Goal: Task Accomplishment & Management: Manage account settings

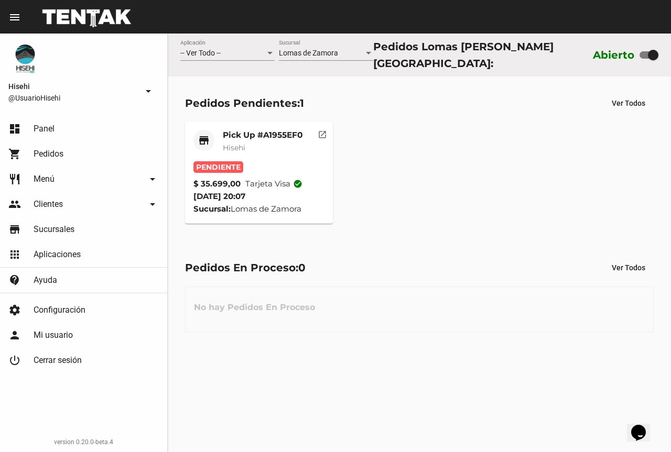
click at [256, 146] on mat-card-subtitle "Hisehi" at bounding box center [263, 148] width 80 height 10
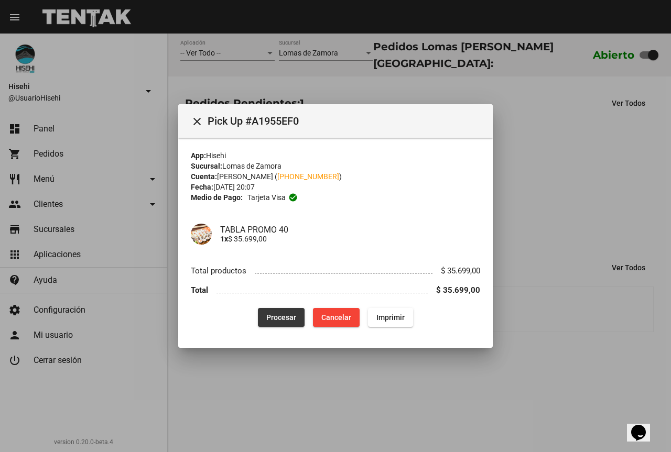
click at [288, 318] on span "Procesar" at bounding box center [281, 317] width 30 height 8
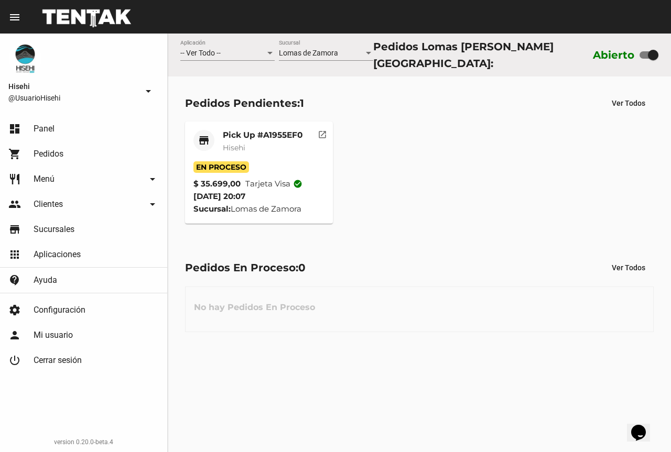
click at [269, 143] on mat-card-subtitle "Hisehi" at bounding box center [263, 148] width 80 height 10
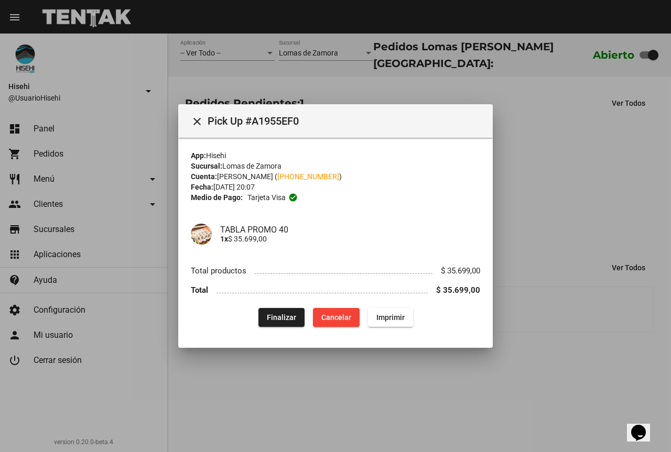
click at [578, 351] on div at bounding box center [335, 226] width 671 height 452
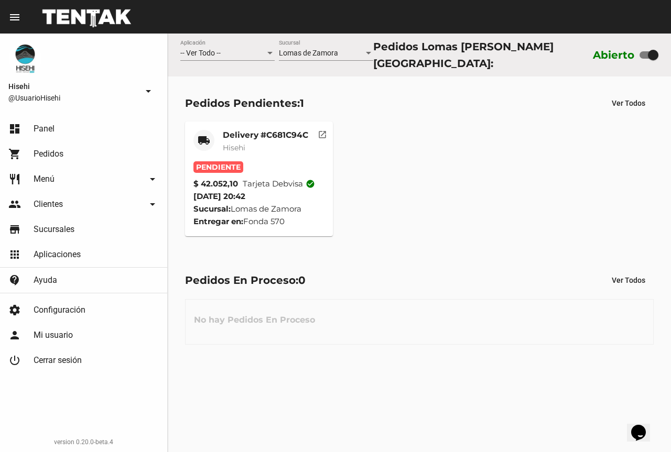
click at [286, 146] on mat-card-subtitle "Hisehi" at bounding box center [265, 148] width 85 height 10
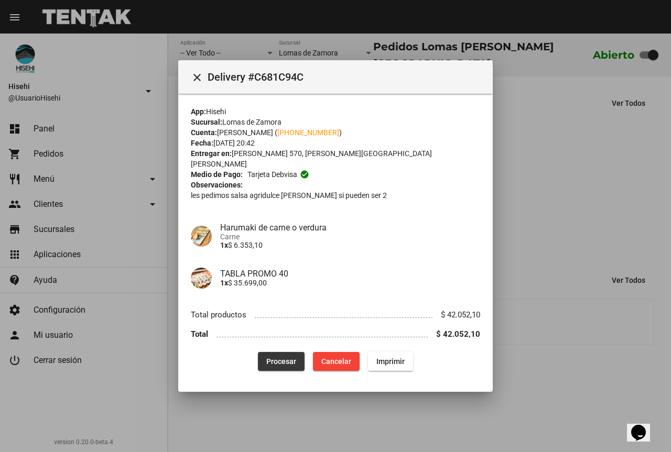
click at [275, 357] on span "Procesar" at bounding box center [281, 361] width 30 height 8
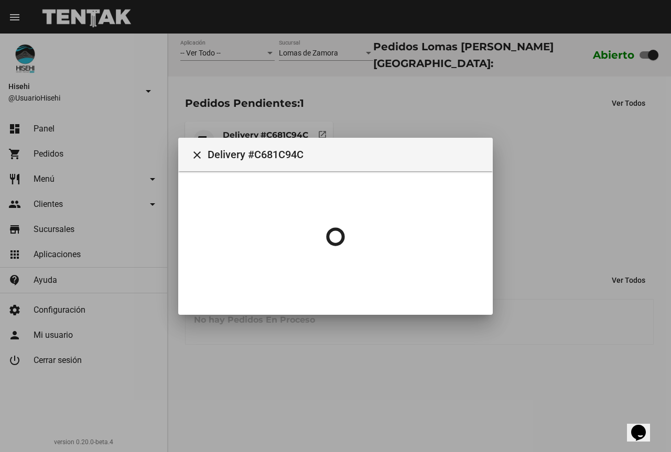
click at [567, 161] on div at bounding box center [335, 226] width 671 height 452
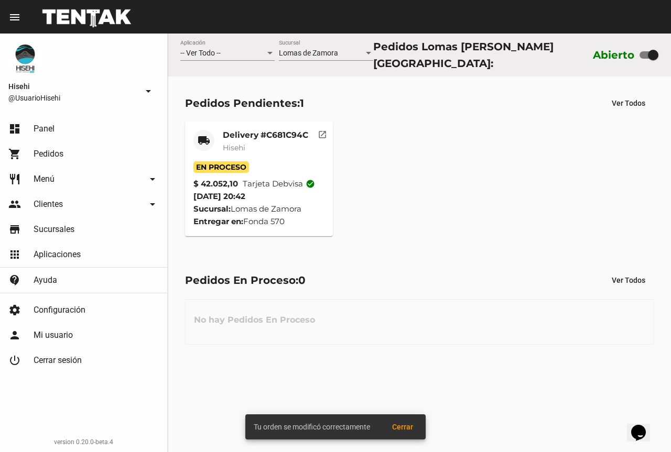
click at [263, 137] on div "Delivery #C681C94C Hisehi" at bounding box center [265, 145] width 85 height 31
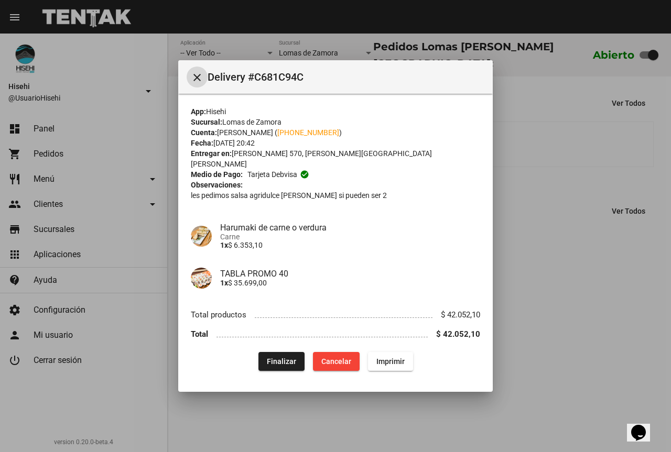
click at [565, 264] on div at bounding box center [335, 226] width 671 height 452
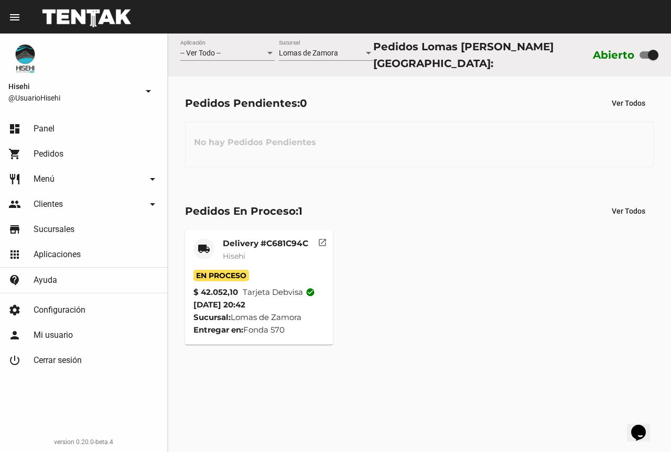
click at [244, 243] on mat-card-title "Delivery #C681C94C" at bounding box center [265, 243] width 85 height 10
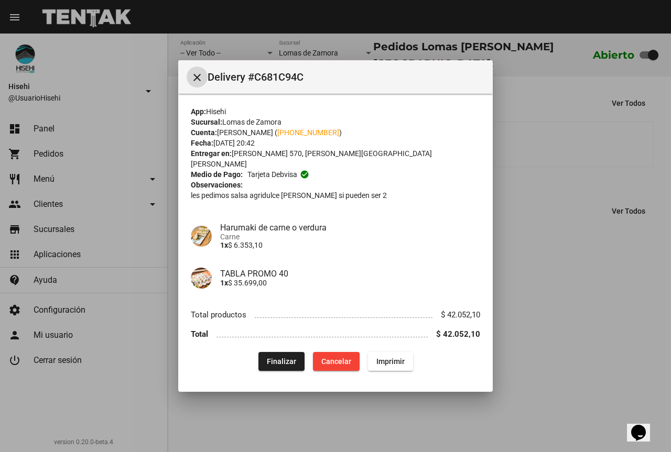
click at [563, 300] on div at bounding box center [335, 226] width 671 height 452
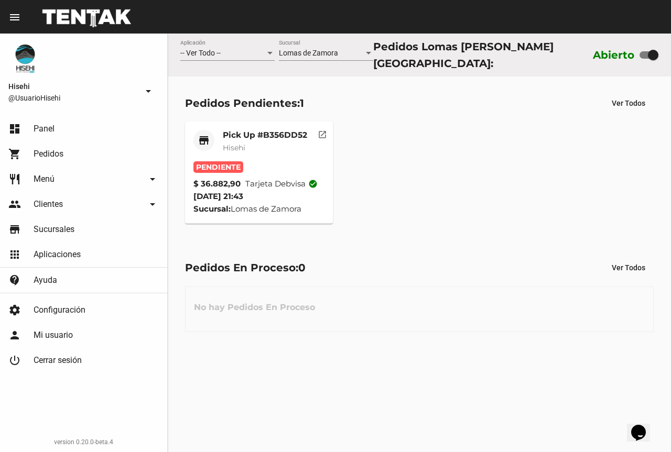
click at [267, 155] on div "Pick Up #B356DD52 Hisehi" at bounding box center [265, 145] width 84 height 31
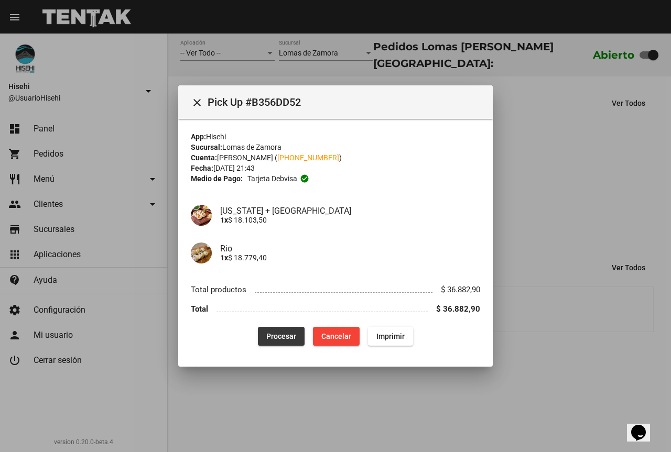
click at [270, 334] on span "Procesar" at bounding box center [281, 336] width 30 height 8
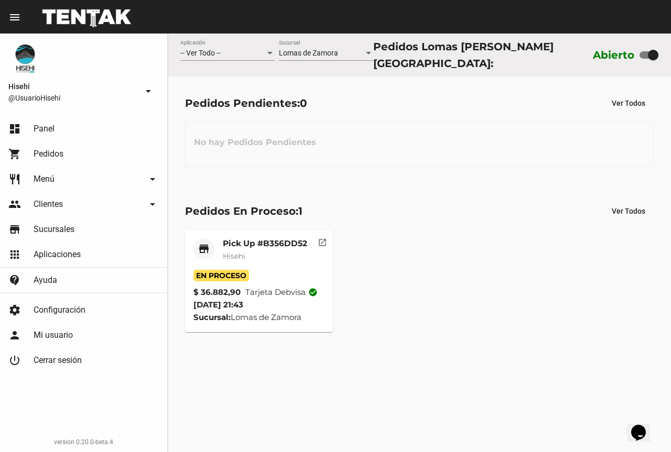
click at [271, 238] on mat-card-title "Pick Up #B356DD52" at bounding box center [265, 243] width 84 height 10
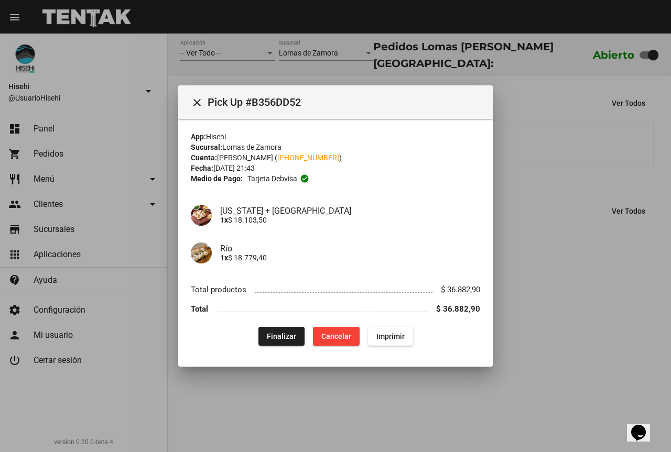
click at [615, 281] on div at bounding box center [335, 226] width 671 height 452
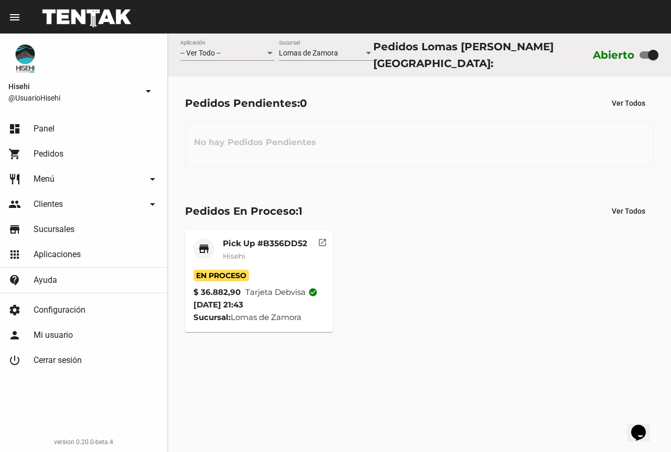
click at [270, 244] on mat-card-title "Pick Up #B356DD52" at bounding box center [265, 243] width 84 height 10
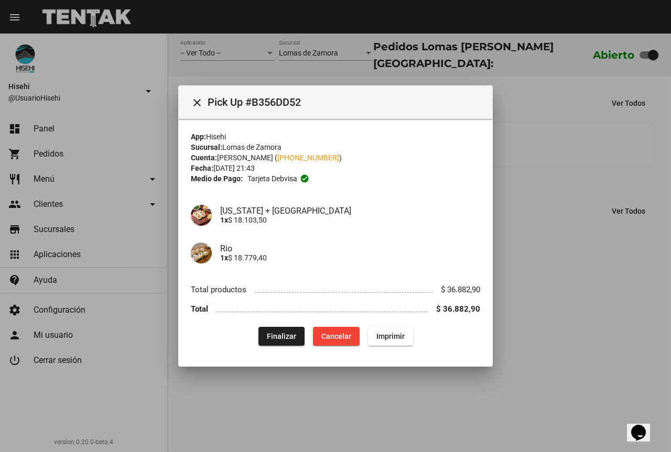
click at [332, 401] on div at bounding box center [335, 226] width 671 height 452
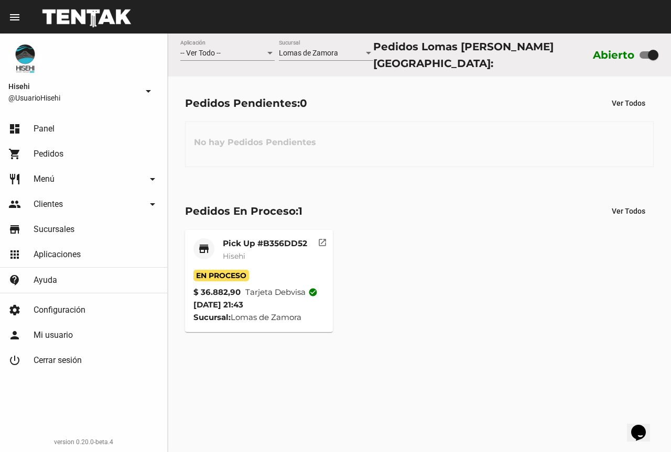
click at [260, 245] on div "Pick Up #B356DD52 Hisehi" at bounding box center [265, 253] width 84 height 31
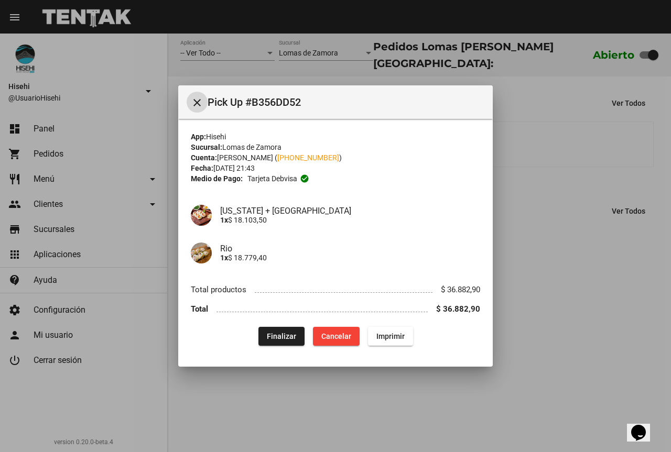
drag, startPoint x: 286, startPoint y: 334, endPoint x: 289, endPoint y: 326, distance: 8.7
click at [285, 334] on span "Finalizar" at bounding box center [281, 336] width 29 height 8
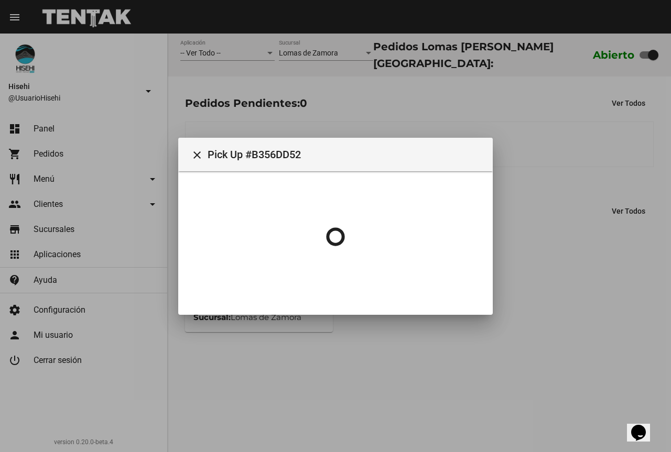
click at [614, 98] on div at bounding box center [335, 226] width 671 height 452
